Goal: Understand process/instructions: Learn how to perform a task or action

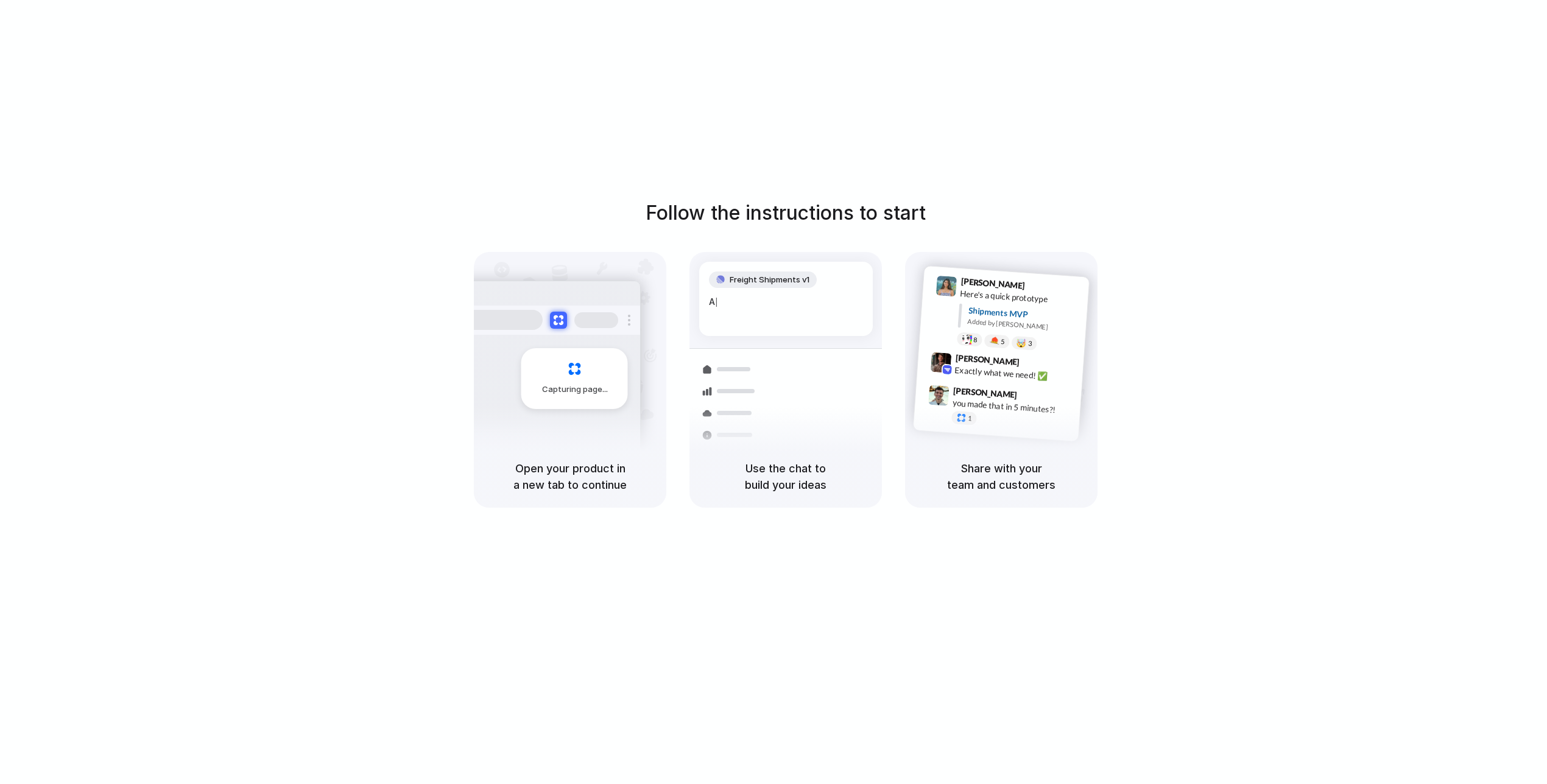
click at [963, 102] on div "Follow the instructions to start Capturing page Open your product in a new tab …" at bounding box center [785, 404] width 1572 height 809
click at [653, 59] on div "Follow the instructions to start Capturing page Open your product in a new tab …" at bounding box center [785, 404] width 1572 height 809
